Goal: Check status: Check status

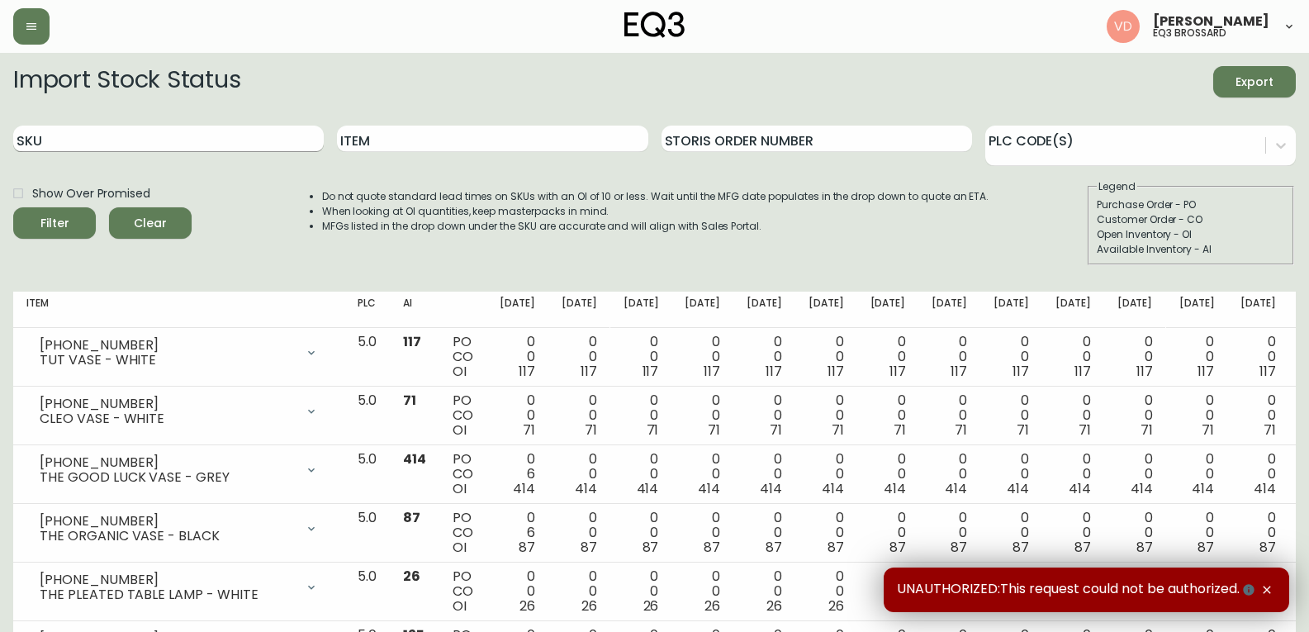
click at [71, 135] on input "SKU" at bounding box center [168, 139] width 311 height 26
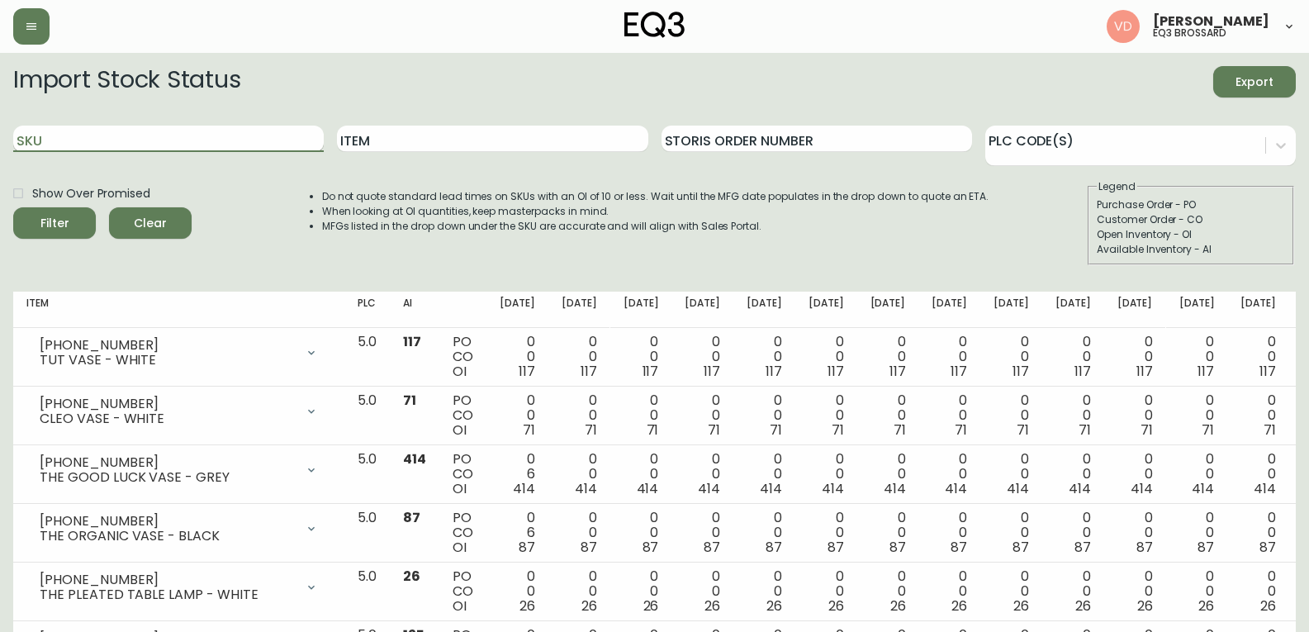
paste input "[PHONE_NUMBER]"
click at [13, 207] on button "Filter" at bounding box center [54, 222] width 83 height 31
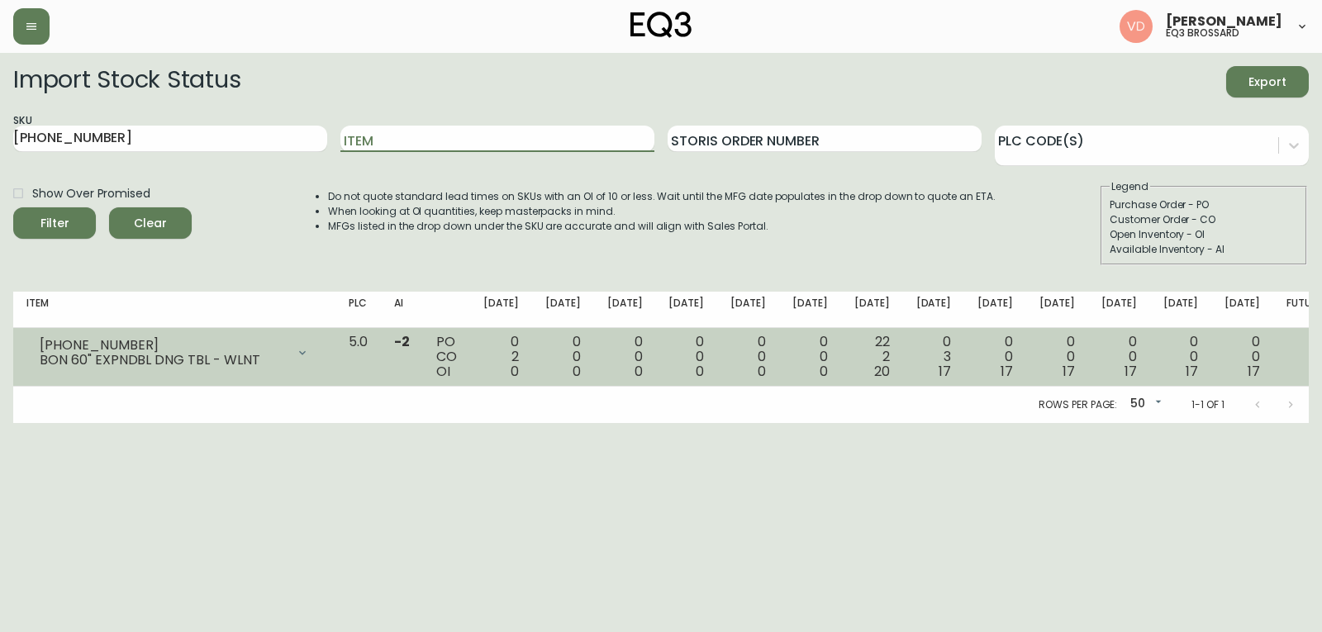
drag, startPoint x: 909, startPoint y: 360, endPoint x: 909, endPoint y: 369, distance: 9.1
click at [903, 365] on td "22 2 20" at bounding box center [872, 357] width 62 height 59
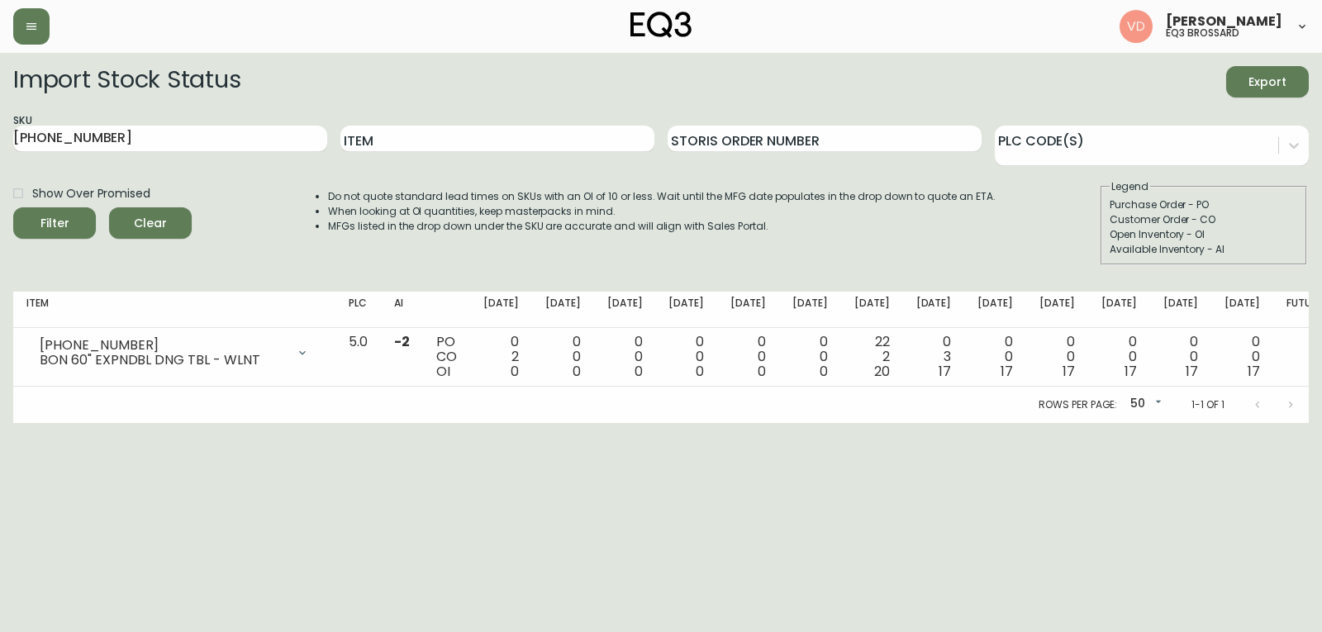
click at [918, 392] on div "Rows per page: 50 50 1-1 of 1" at bounding box center [660, 405] width 1295 height 36
click at [316, 129] on input "[PHONE_NUMBER]" at bounding box center [170, 139] width 314 height 26
drag, startPoint x: 260, startPoint y: 137, endPoint x: 0, endPoint y: 71, distance: 268.5
click at [0, 71] on main "Import Stock Status Export SKU [PHONE_NUMBER] Item Storis Order Number PLC Code…" at bounding box center [661, 238] width 1322 height 370
paste input "016"
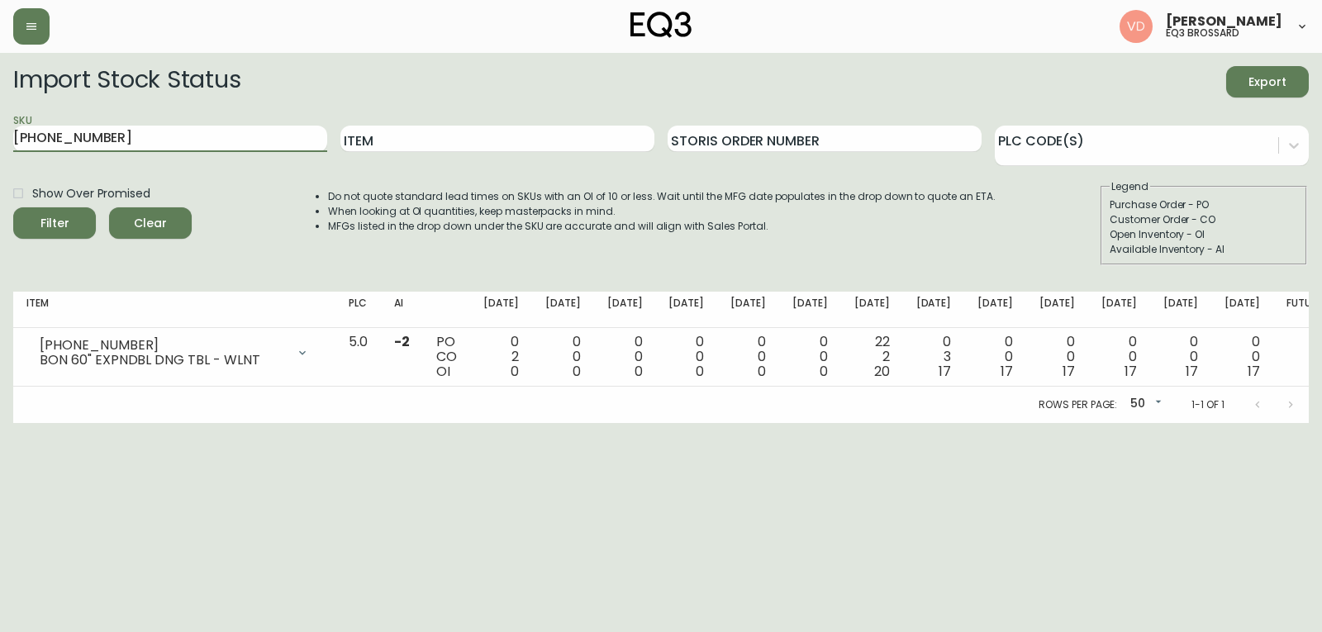
type input "[PHONE_NUMBER]"
click at [13, 207] on button "Filter" at bounding box center [54, 222] width 83 height 31
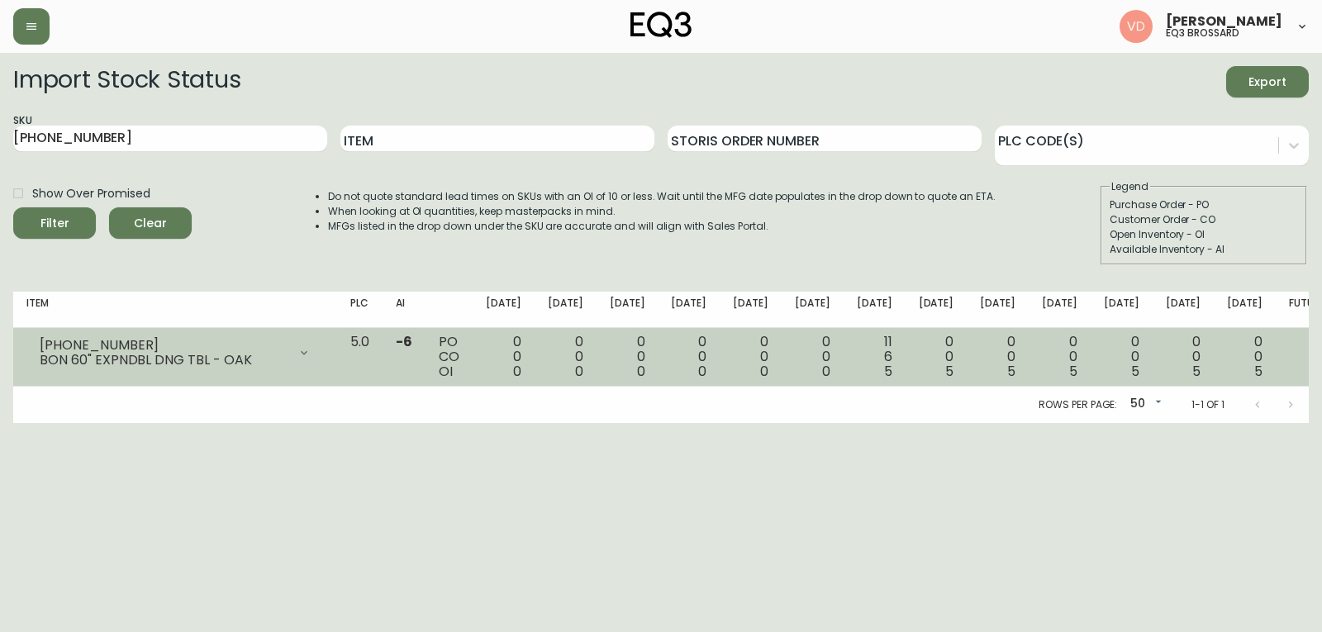
click at [892, 373] on span "5" at bounding box center [888, 371] width 8 height 19
